Goal: Information Seeking & Learning: Learn about a topic

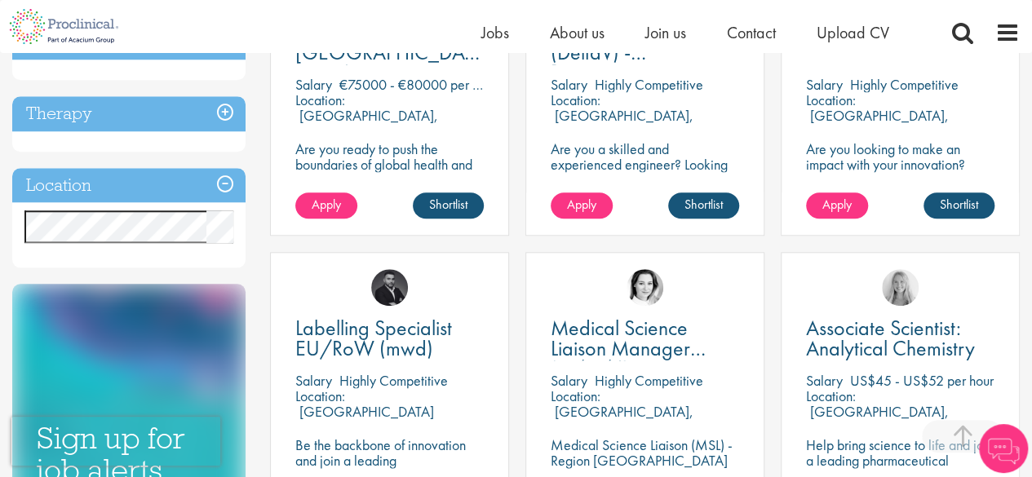
scroll to position [734, 0]
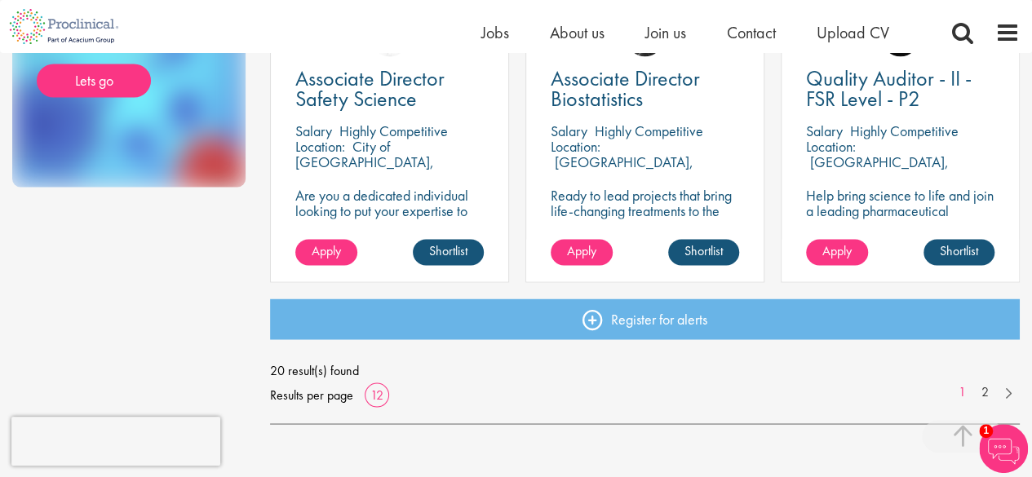
scroll to position [1305, 0]
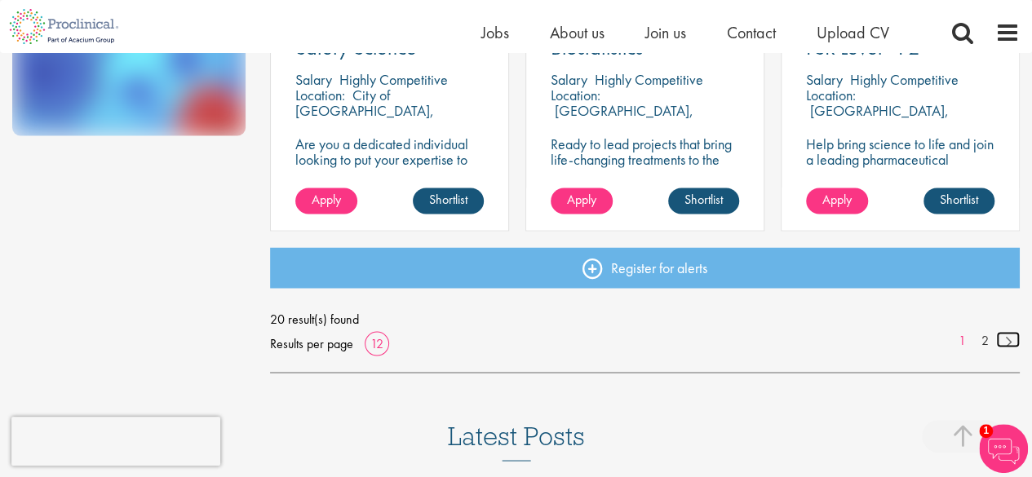
click at [1010, 341] on link at bounding box center [1008, 339] width 24 height 16
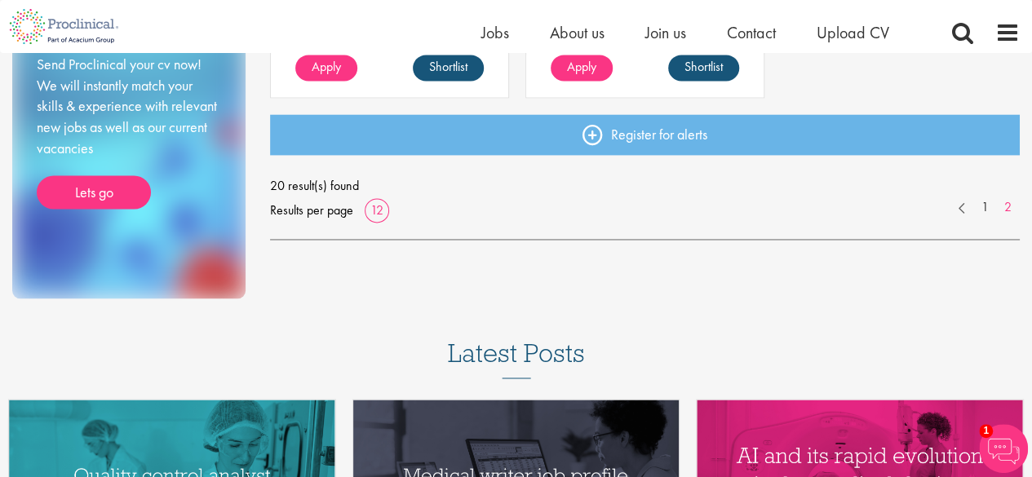
scroll to position [1305, 0]
